Goal: Find specific page/section: Find specific page/section

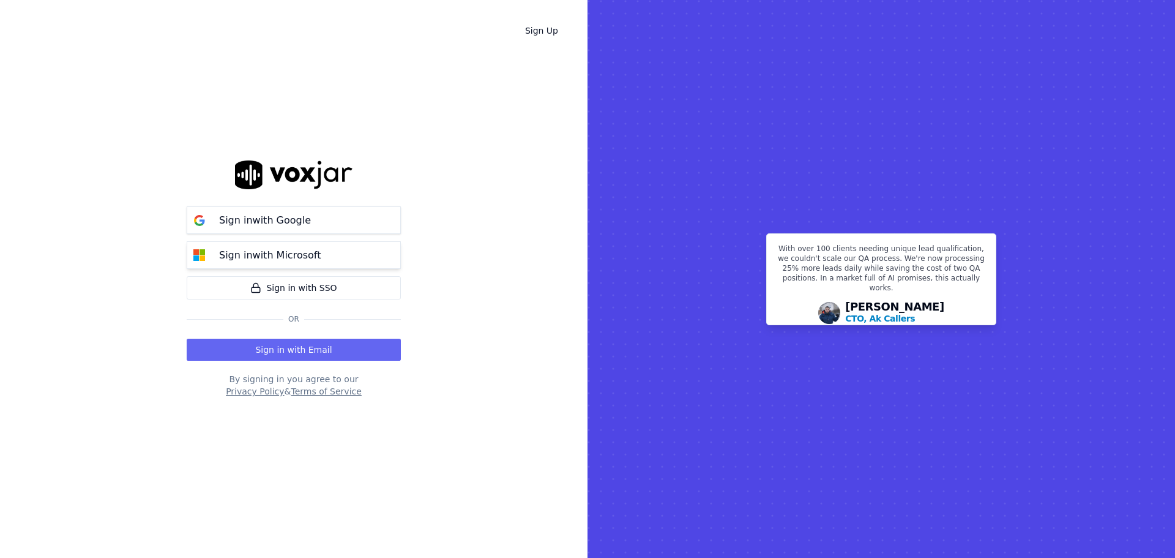
drag, startPoint x: 0, startPoint y: 0, endPoint x: 279, endPoint y: 253, distance: 377.0
click at [279, 253] on p "Sign in with Microsoft" at bounding box center [270, 255] width 102 height 15
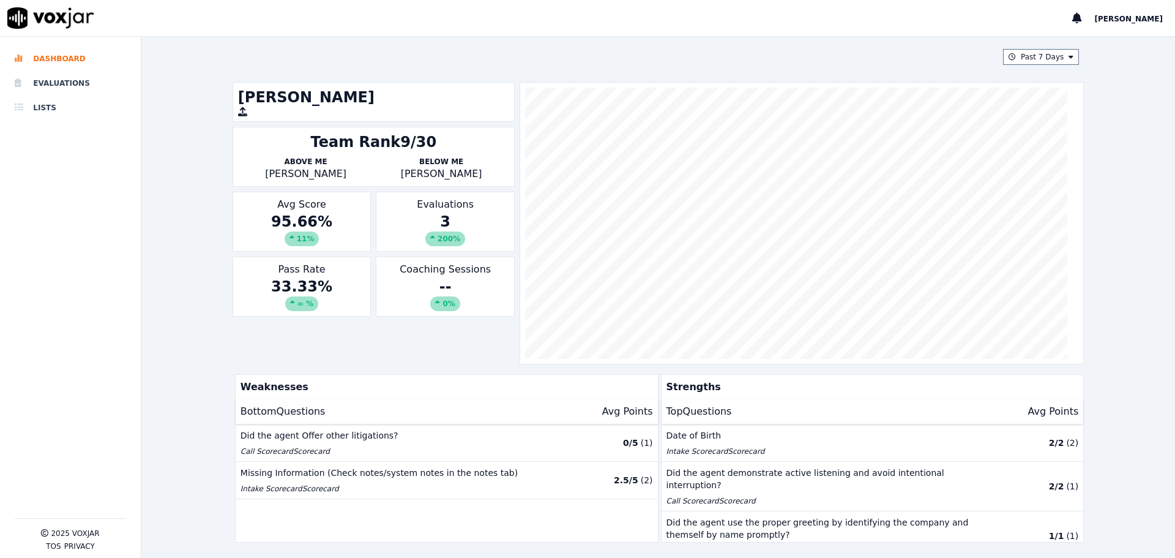
click at [315, 228] on div "95.66 % 11 %" at bounding box center [302, 229] width 128 height 34
click at [87, 84] on li "Evaluations" at bounding box center [70, 83] width 111 height 24
